Goal: Task Accomplishment & Management: Use online tool/utility

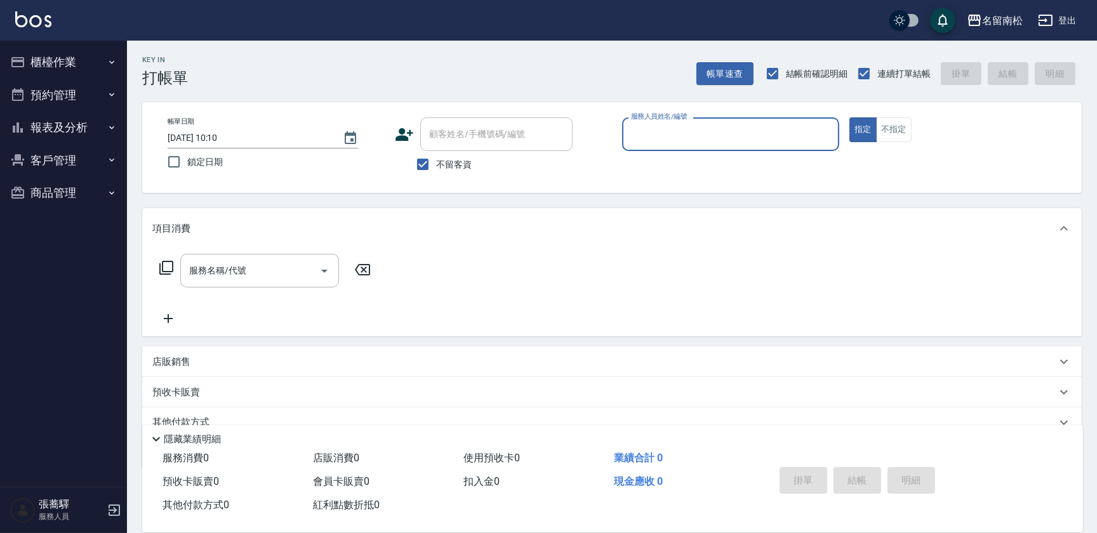
click at [21, 135] on button "報表及分析" at bounding box center [63, 127] width 117 height 33
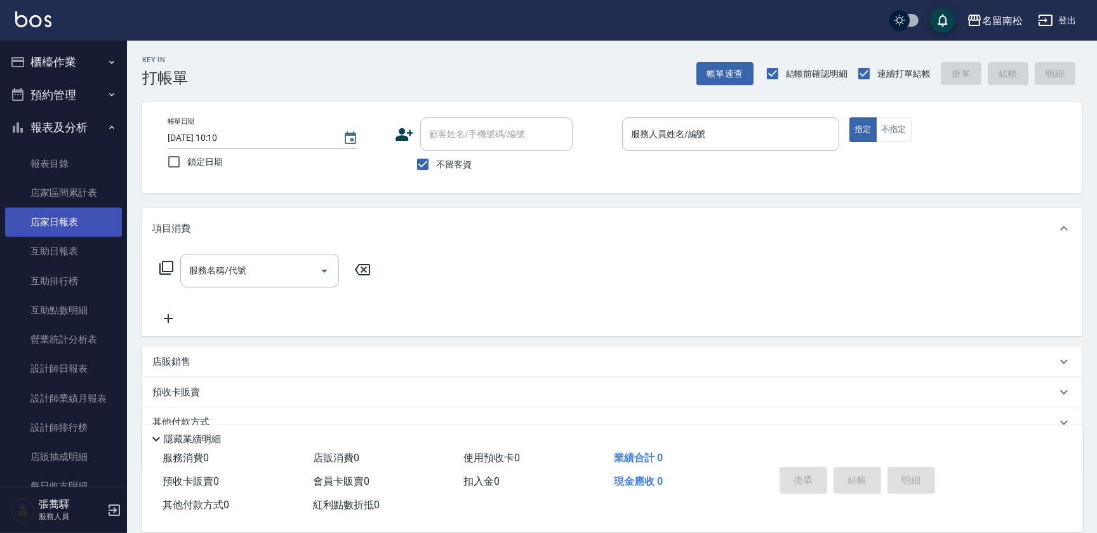
click at [62, 227] on link "店家日報表" at bounding box center [63, 222] width 117 height 29
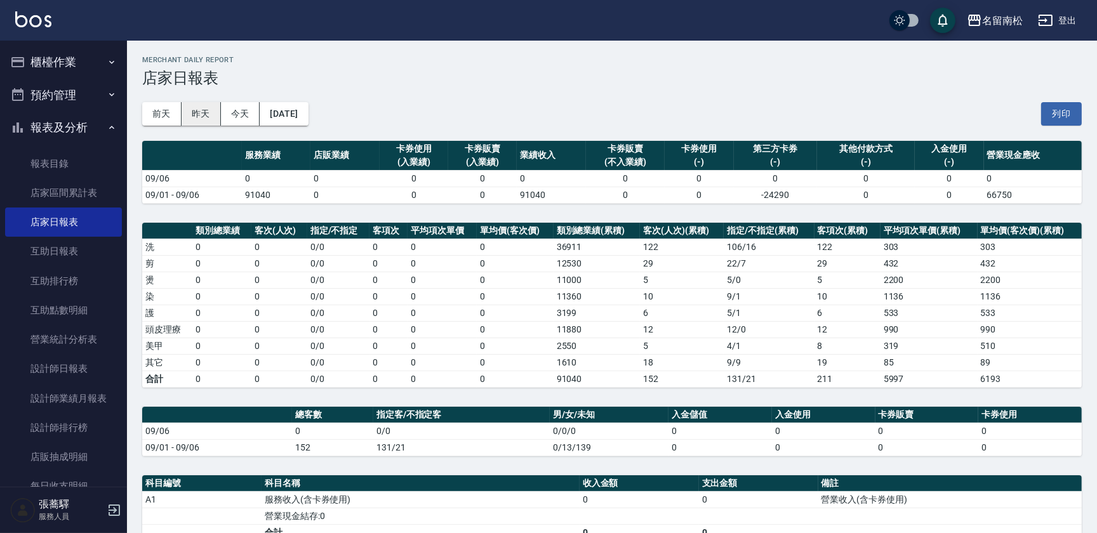
click at [195, 116] on button "昨天" at bounding box center [201, 113] width 39 height 23
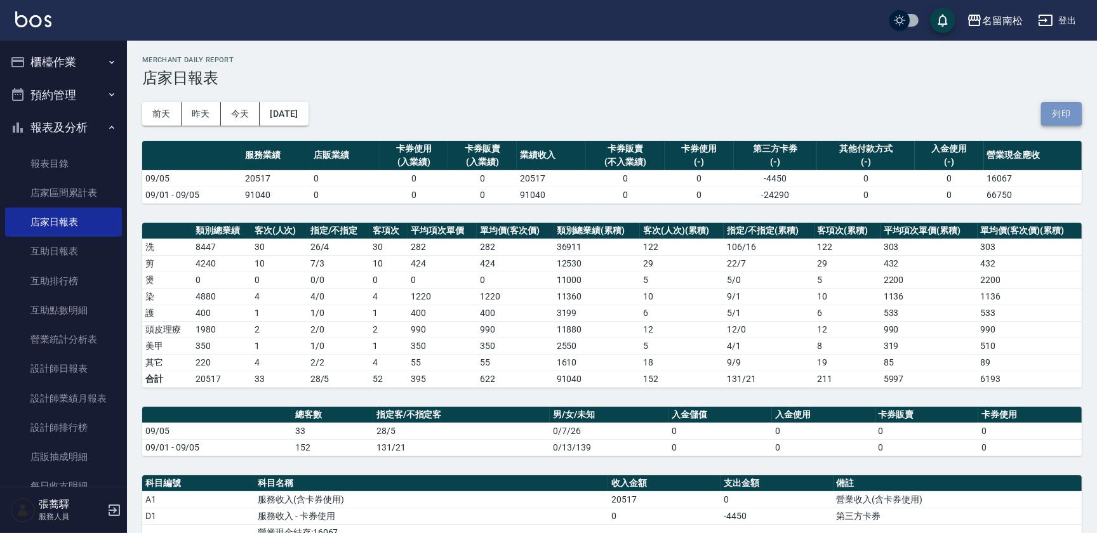
click at [1046, 112] on button "列印" at bounding box center [1062, 113] width 41 height 23
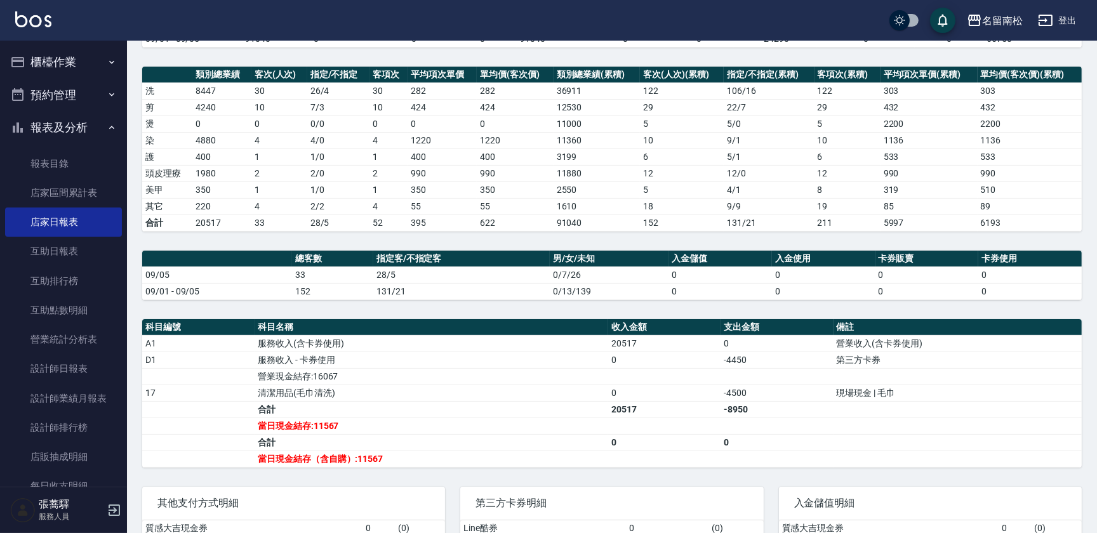
scroll to position [173, 0]
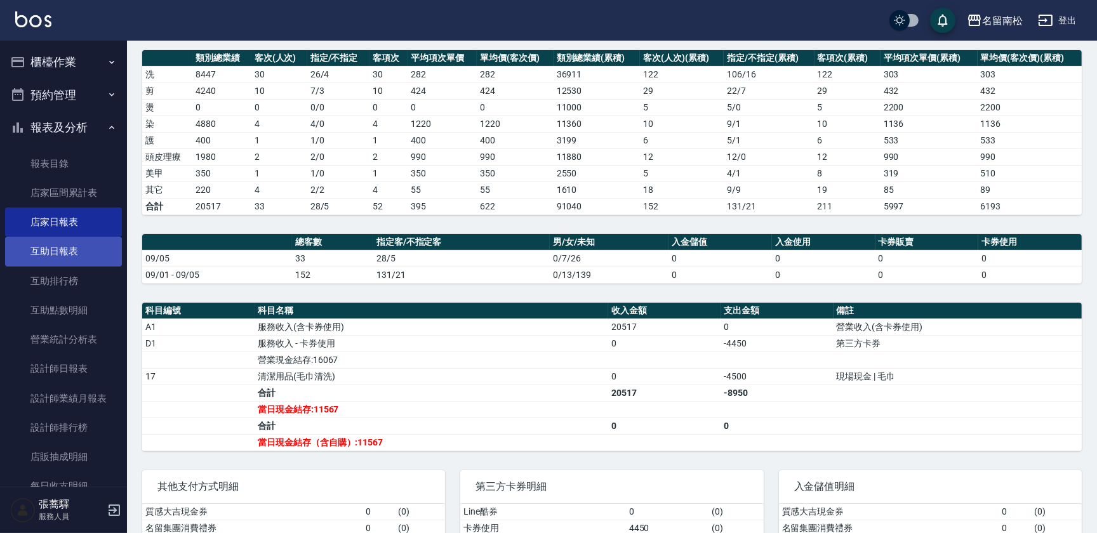
click at [39, 252] on link "互助日報表" at bounding box center [63, 251] width 117 height 29
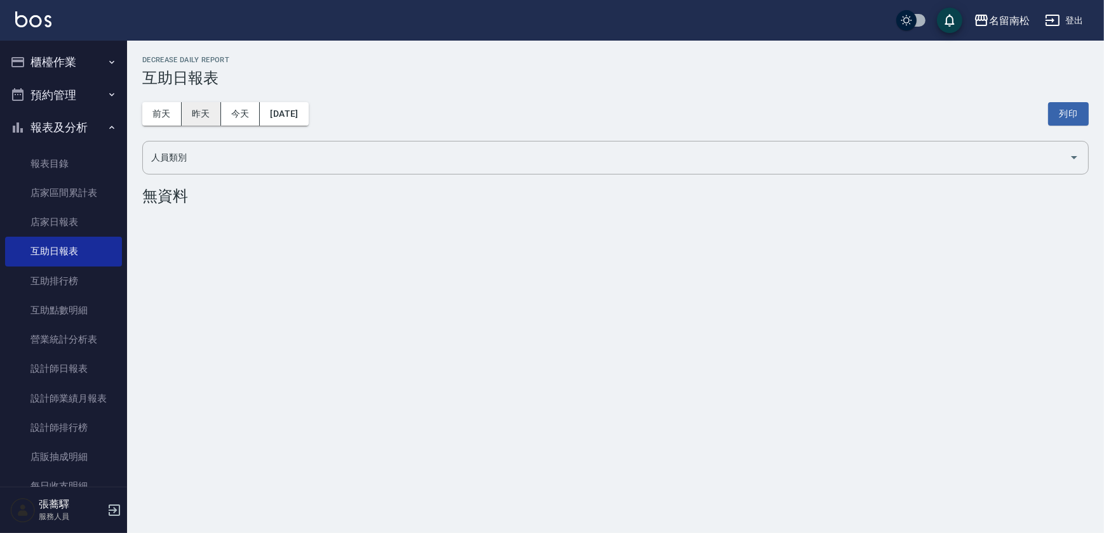
click at [210, 109] on button "昨天" at bounding box center [201, 113] width 39 height 23
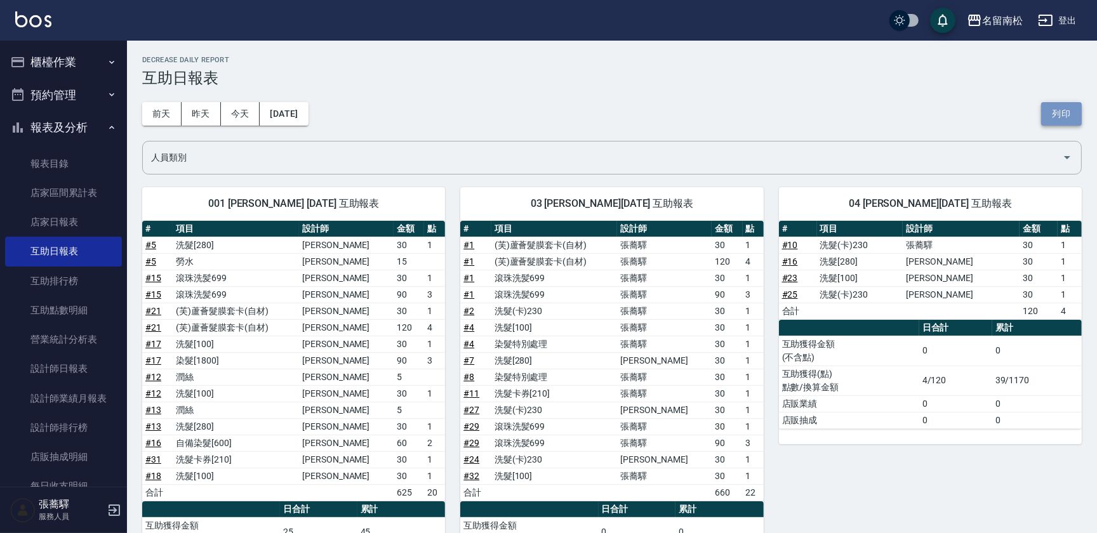
click at [1078, 114] on button "列印" at bounding box center [1062, 113] width 41 height 23
click at [1057, 116] on button "列印" at bounding box center [1062, 113] width 41 height 23
click at [86, 373] on link "設計師日報表" at bounding box center [63, 368] width 117 height 29
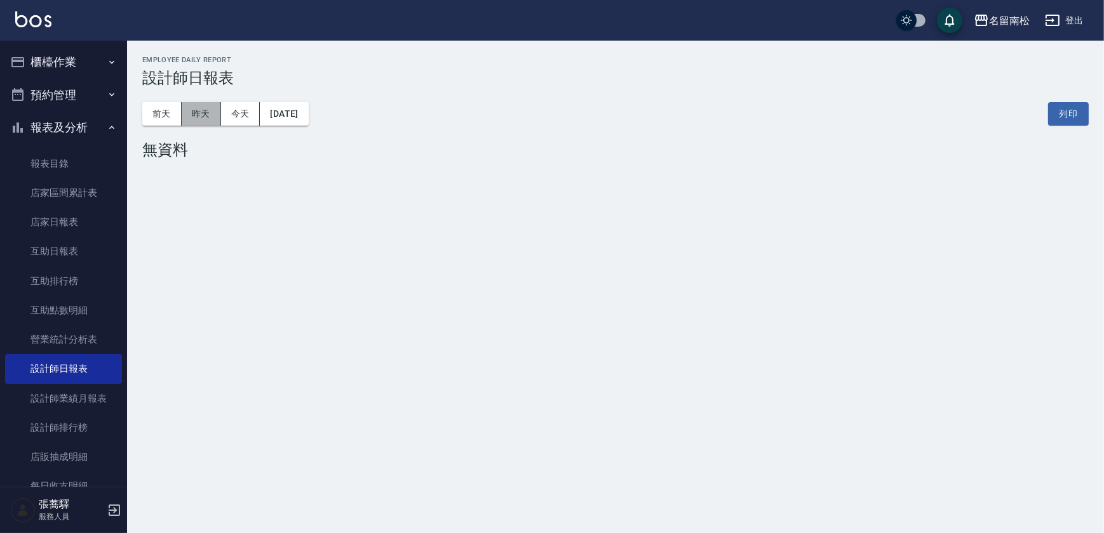
click at [204, 112] on button "昨天" at bounding box center [201, 113] width 39 height 23
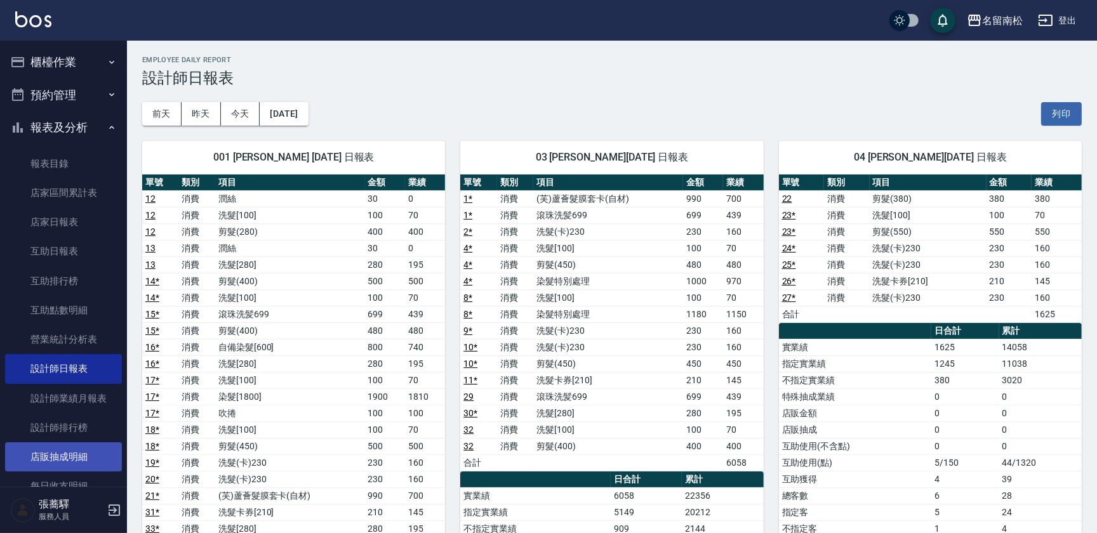
drag, startPoint x: 1054, startPoint y: 109, endPoint x: 65, endPoint y: 464, distance: 1050.8
click at [1054, 109] on button "列印" at bounding box center [1062, 113] width 41 height 23
click at [1062, 112] on button "列印" at bounding box center [1062, 113] width 41 height 23
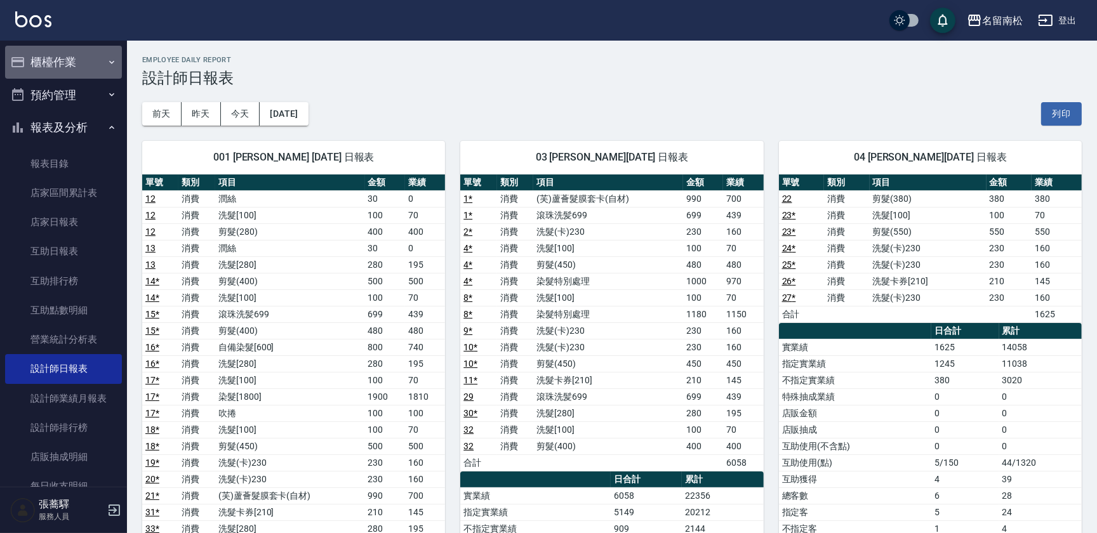
click at [71, 72] on button "櫃檯作業" at bounding box center [63, 62] width 117 height 33
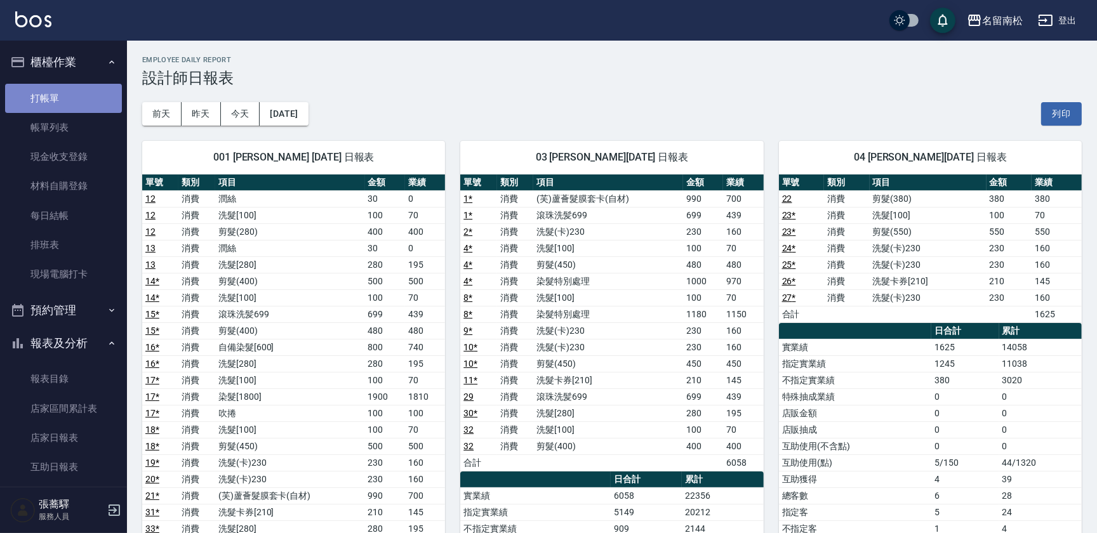
click at [76, 100] on link "打帳單" at bounding box center [63, 98] width 117 height 29
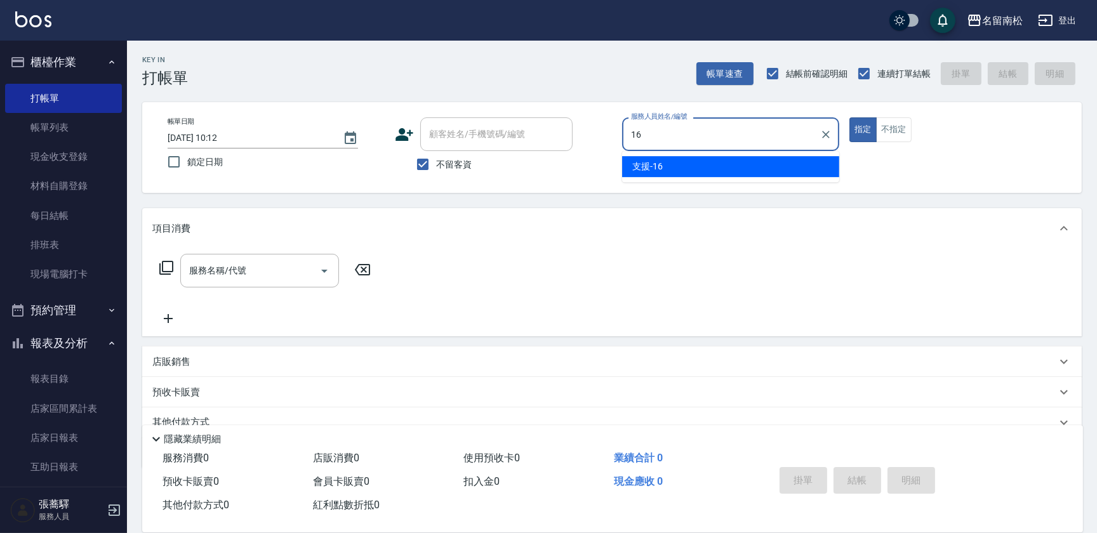
type input "支援-16"
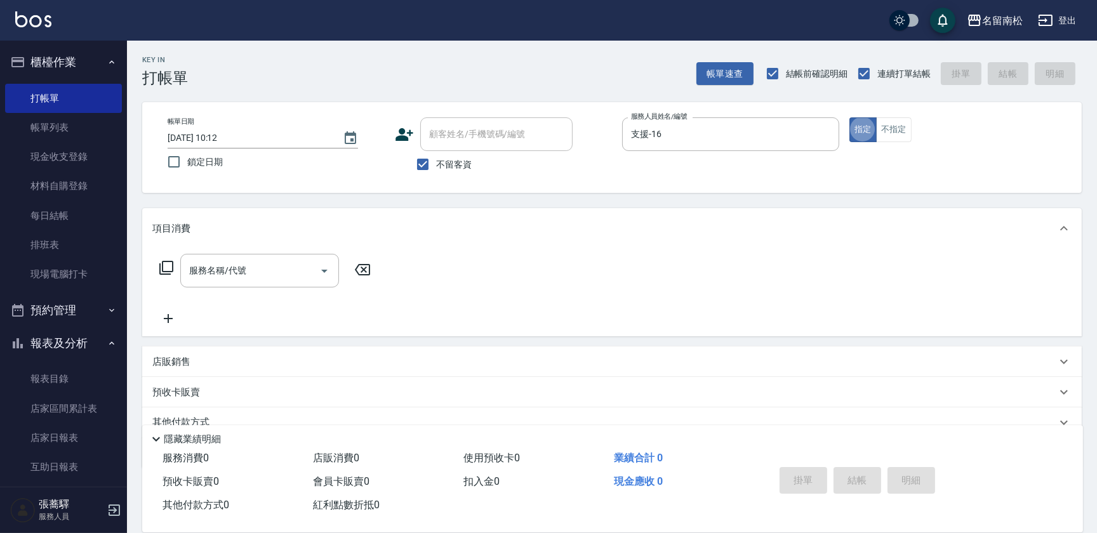
type button "true"
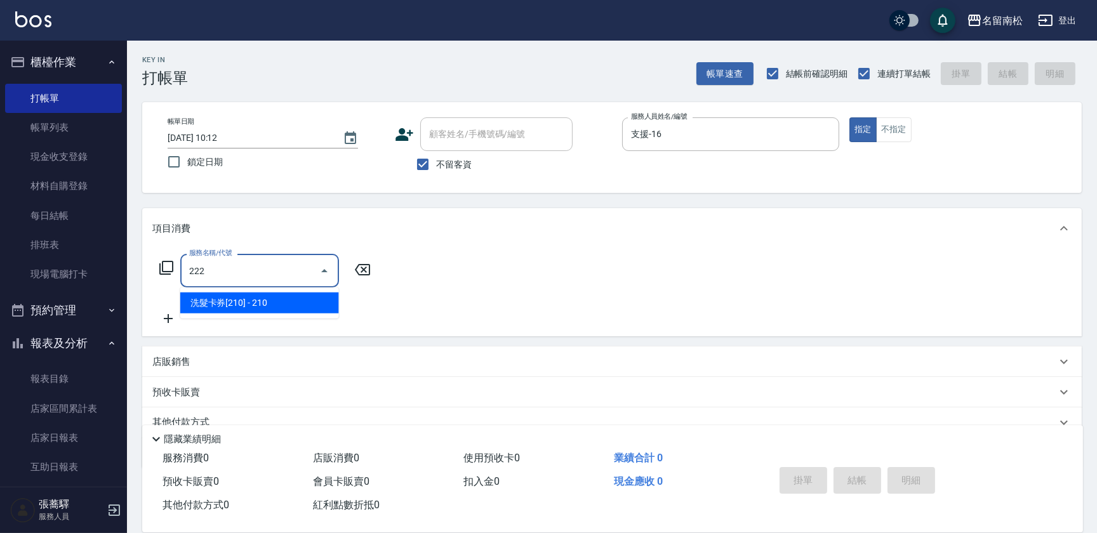
type input "洗髮卡券[210](222)"
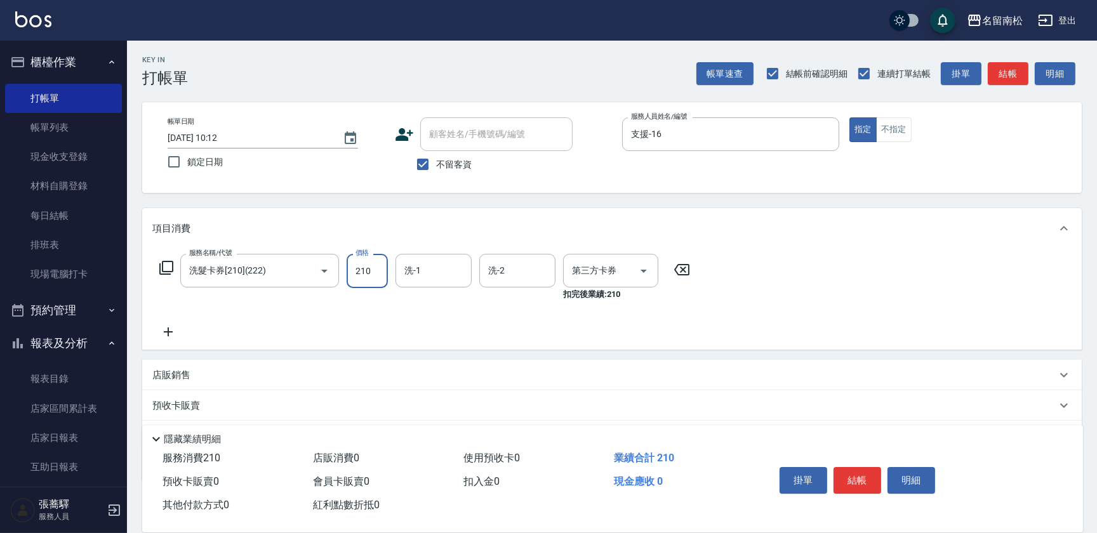
type input "卡券使用"
type input "2"
click at [444, 265] on input "洗-1" at bounding box center [433, 271] width 65 height 22
type input "[PERSON_NAME]-28"
click at [901, 124] on button "不指定" at bounding box center [894, 129] width 36 height 25
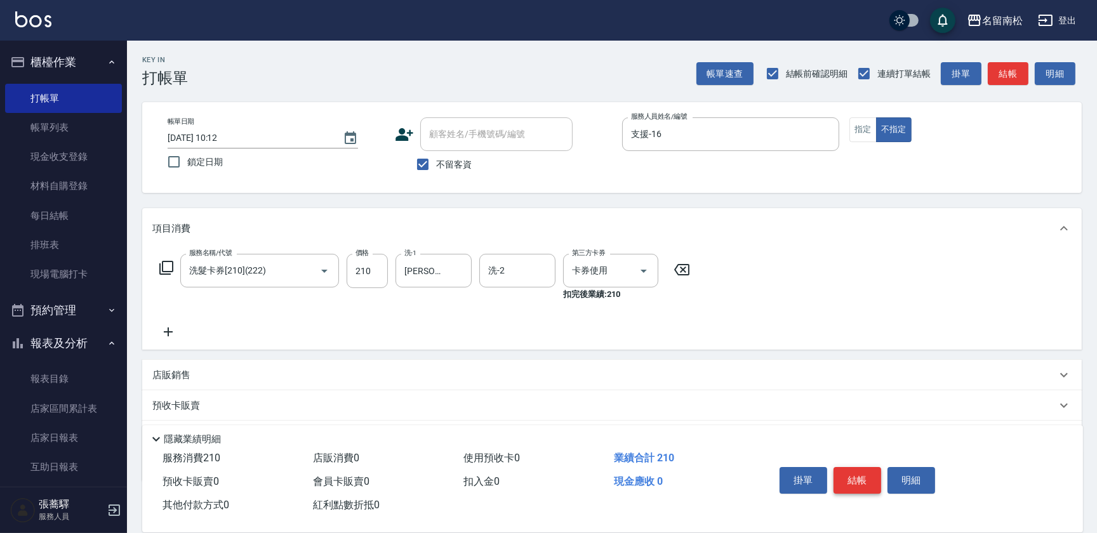
click at [854, 476] on button "結帳" at bounding box center [858, 480] width 48 height 27
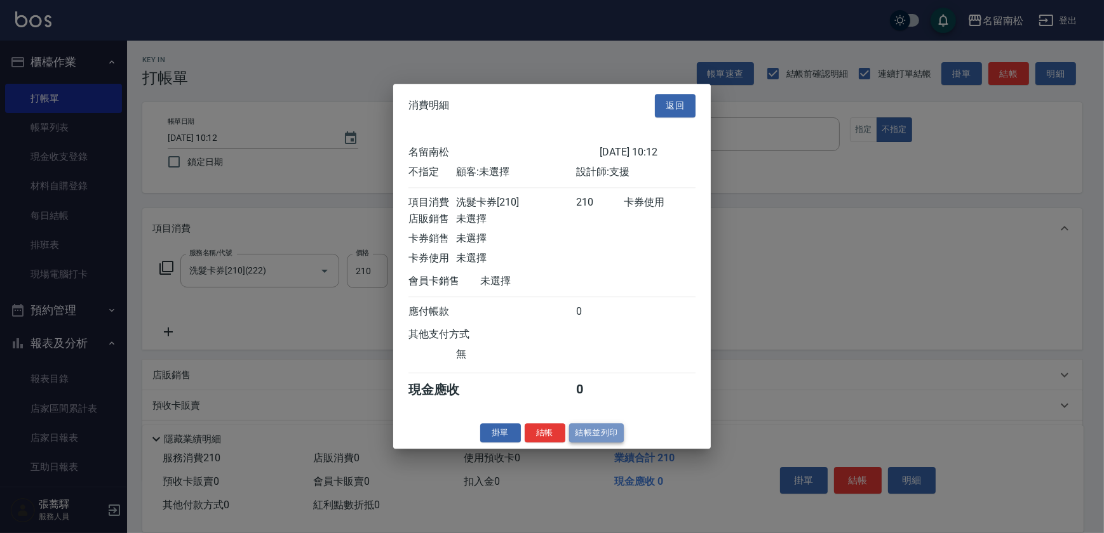
click at [600, 433] on button "結帳並列印" at bounding box center [596, 434] width 55 height 20
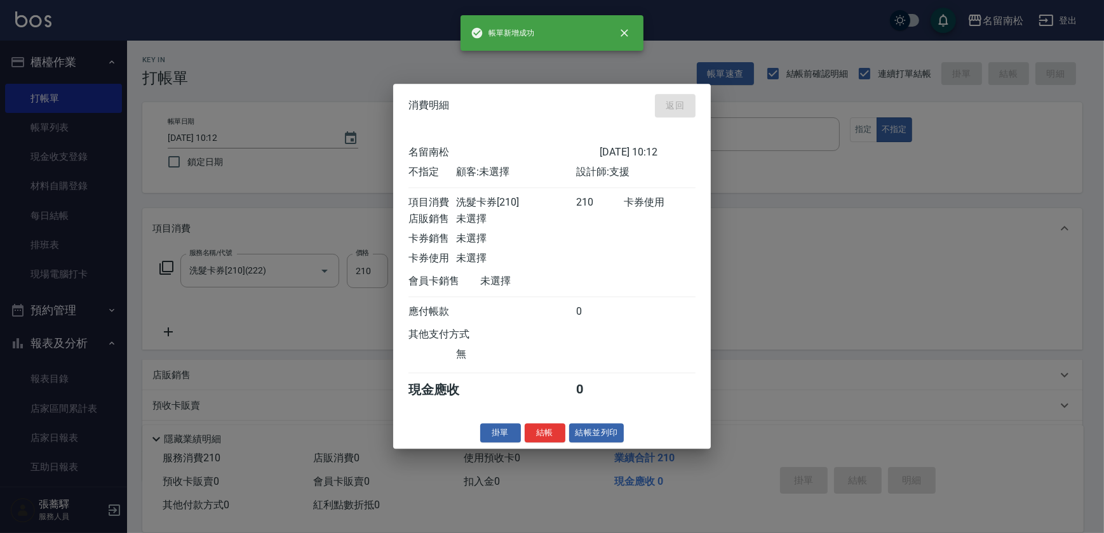
type input "[DATE] 10:30"
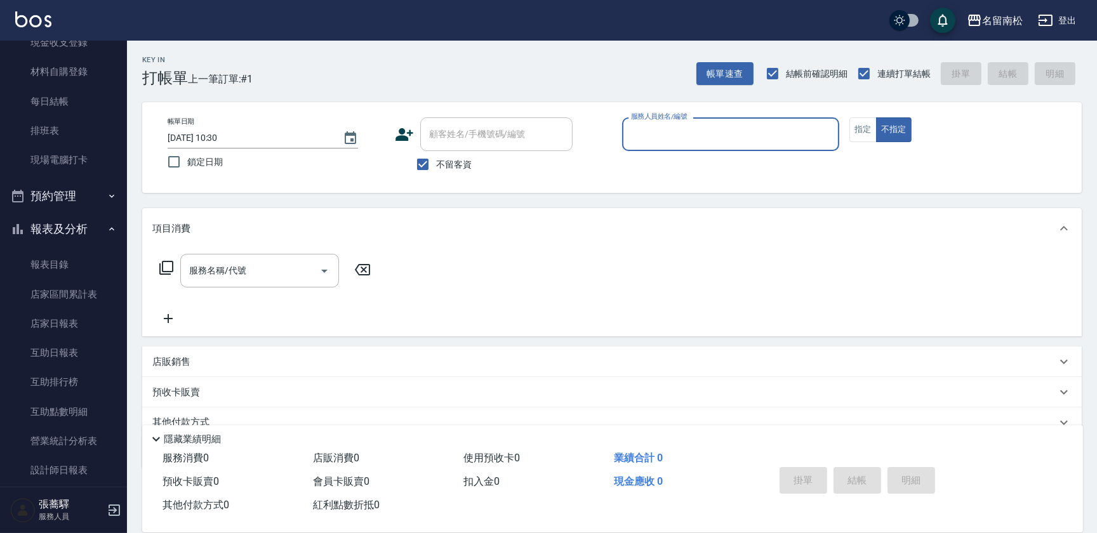
scroll to position [162, 0]
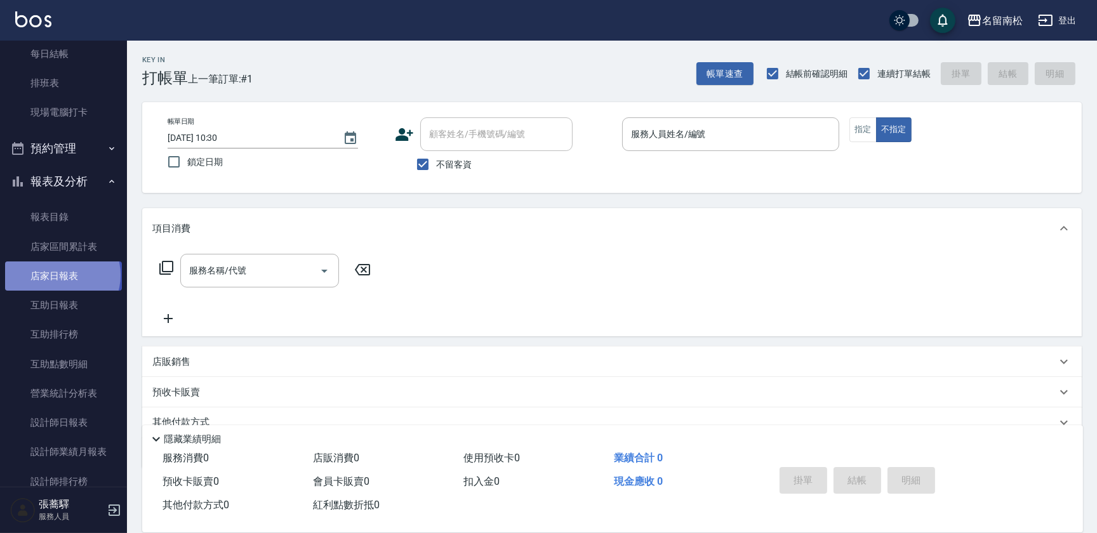
click at [62, 275] on link "店家日報表" at bounding box center [63, 276] width 117 height 29
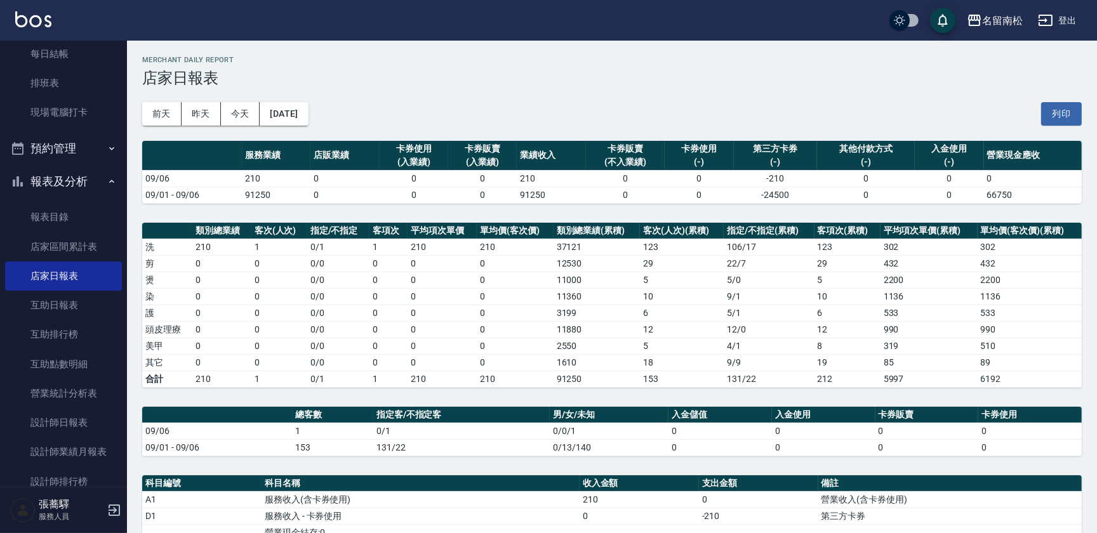
click at [308, 117] on button "[DATE]" at bounding box center [284, 113] width 48 height 23
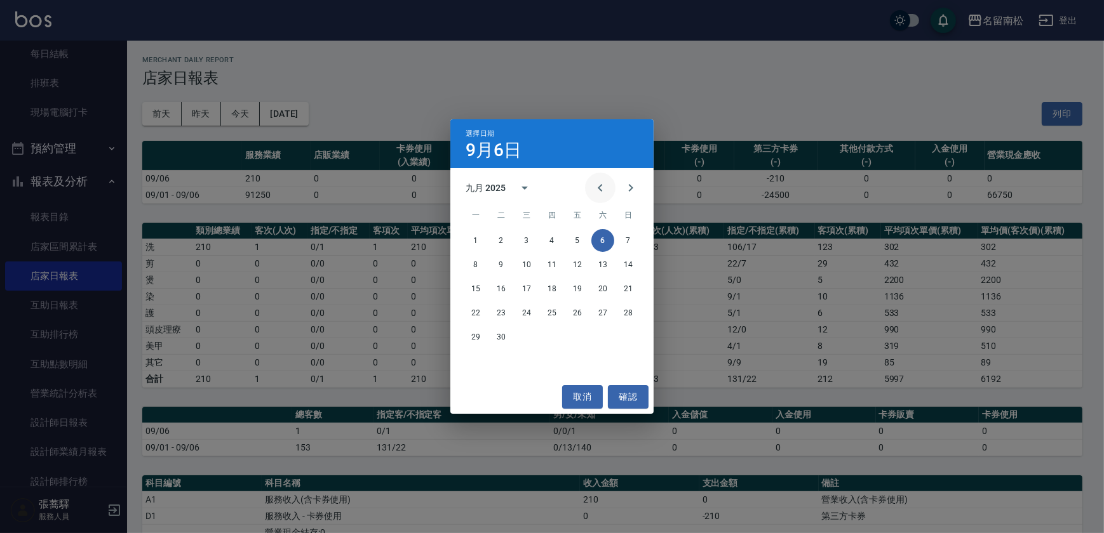
click at [603, 191] on icon "Previous month" at bounding box center [600, 187] width 15 height 15
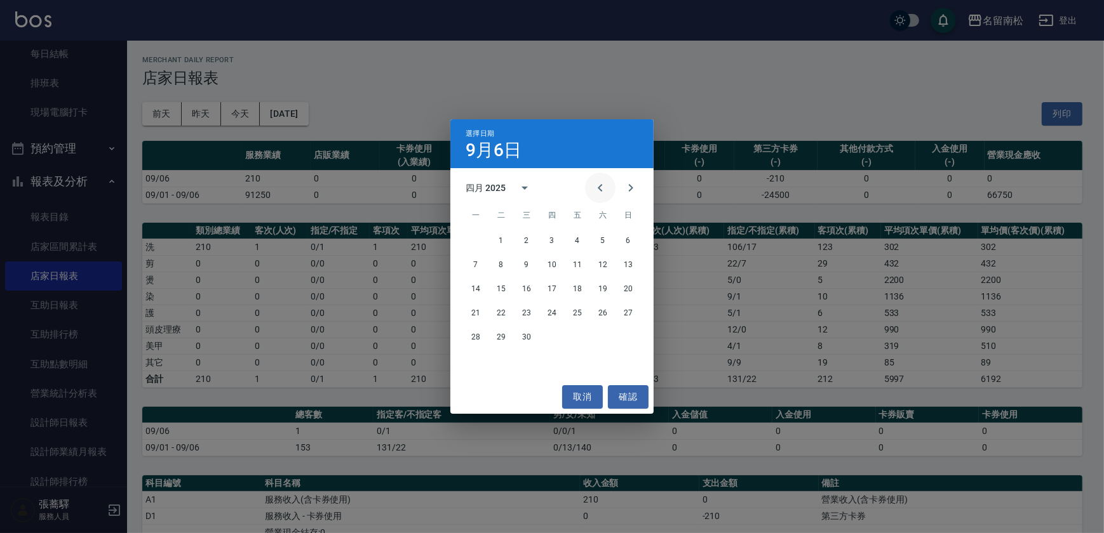
click at [603, 191] on icon "Previous month" at bounding box center [600, 187] width 15 height 15
click at [529, 312] on button "22" at bounding box center [526, 313] width 23 height 23
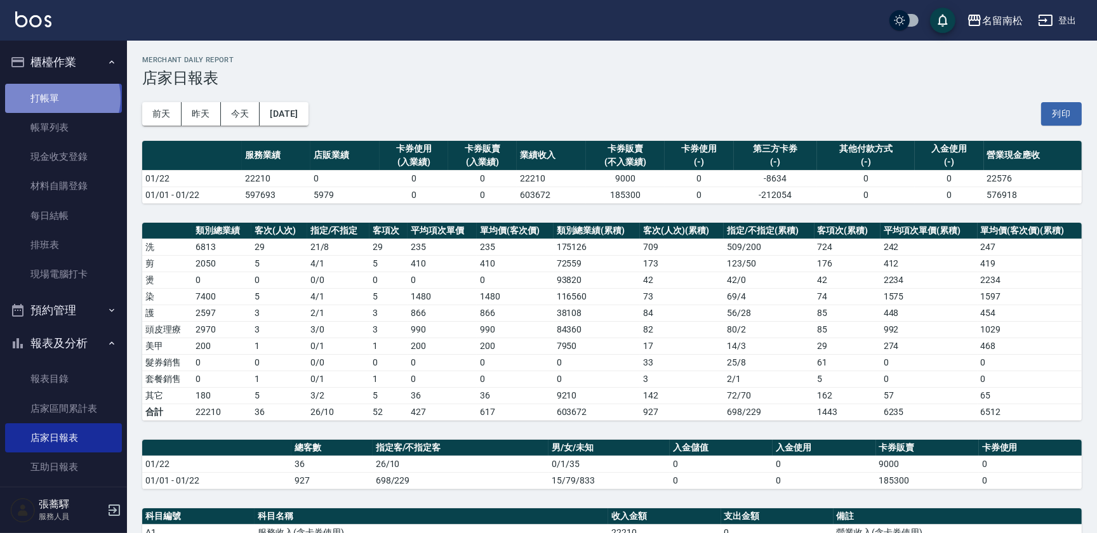
click at [62, 98] on link "打帳單" at bounding box center [63, 98] width 117 height 29
